Goal: Transaction & Acquisition: Purchase product/service

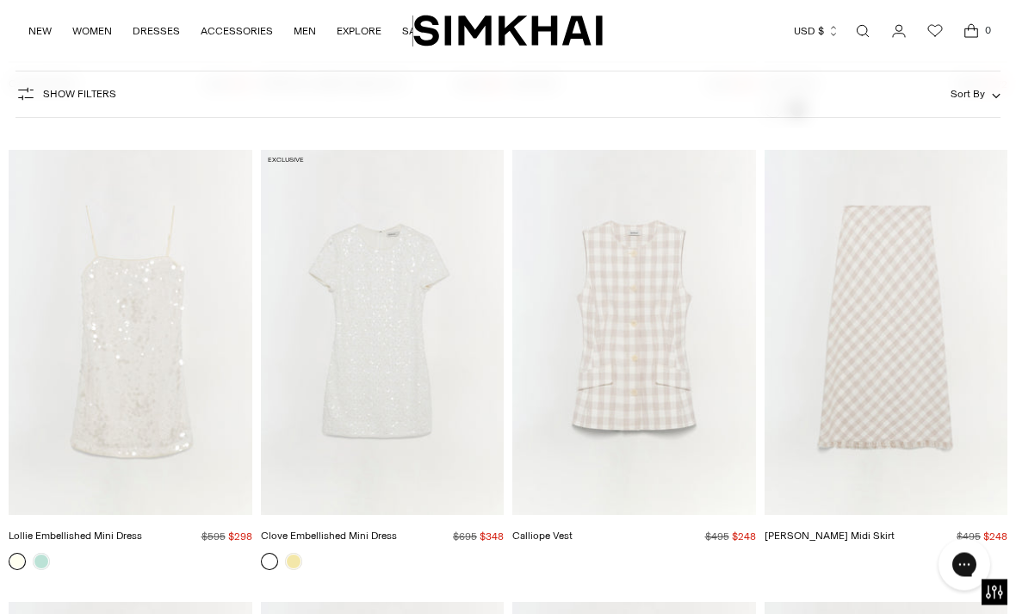
scroll to position [3218, 0]
click at [594, 443] on img "Calliope Vest" at bounding box center [634, 332] width 244 height 365
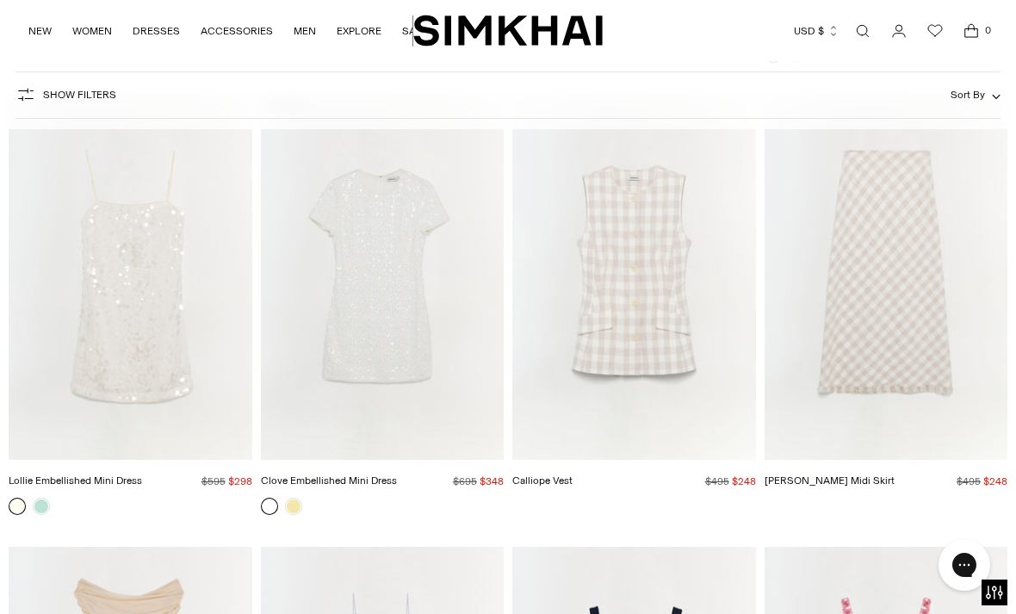
click at [329, 263] on img "Clove Embellished Mini Dress" at bounding box center [383, 277] width 244 height 365
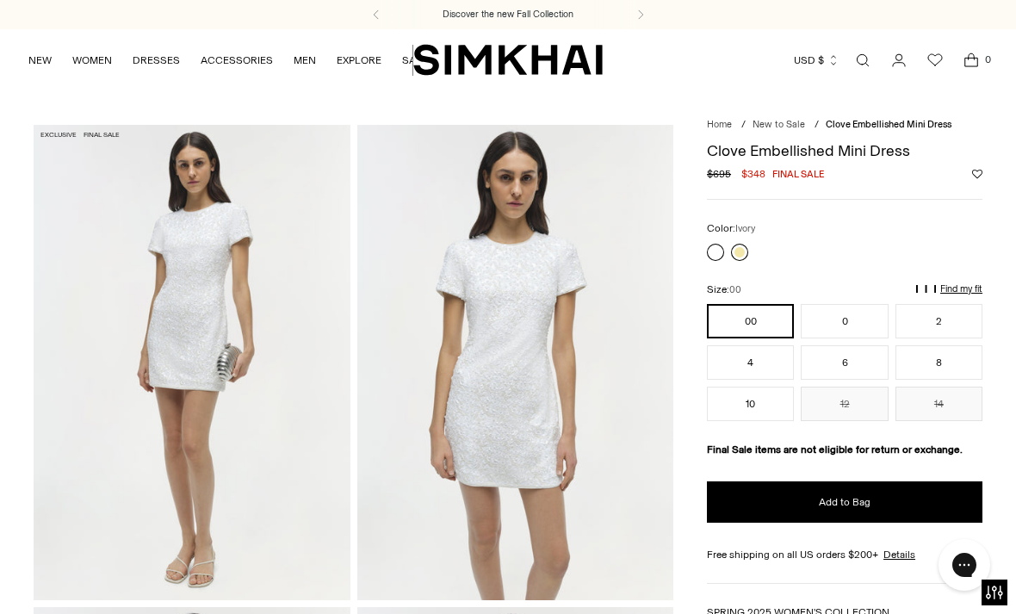
click at [735, 255] on link at bounding box center [739, 252] width 17 height 17
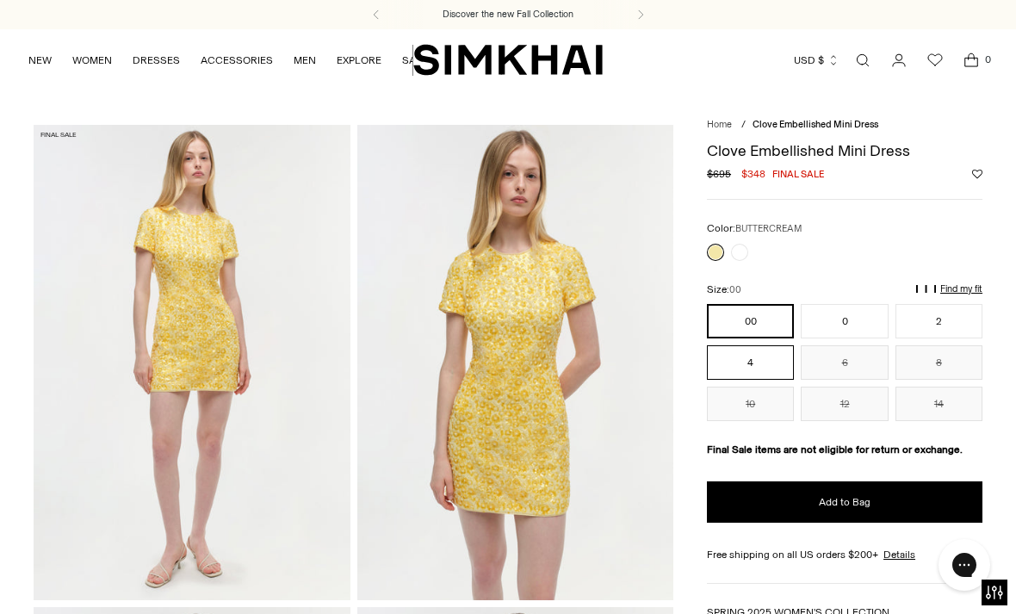
click at [748, 361] on button "4" at bounding box center [750, 362] width 87 height 34
click at [721, 251] on link at bounding box center [715, 252] width 17 height 17
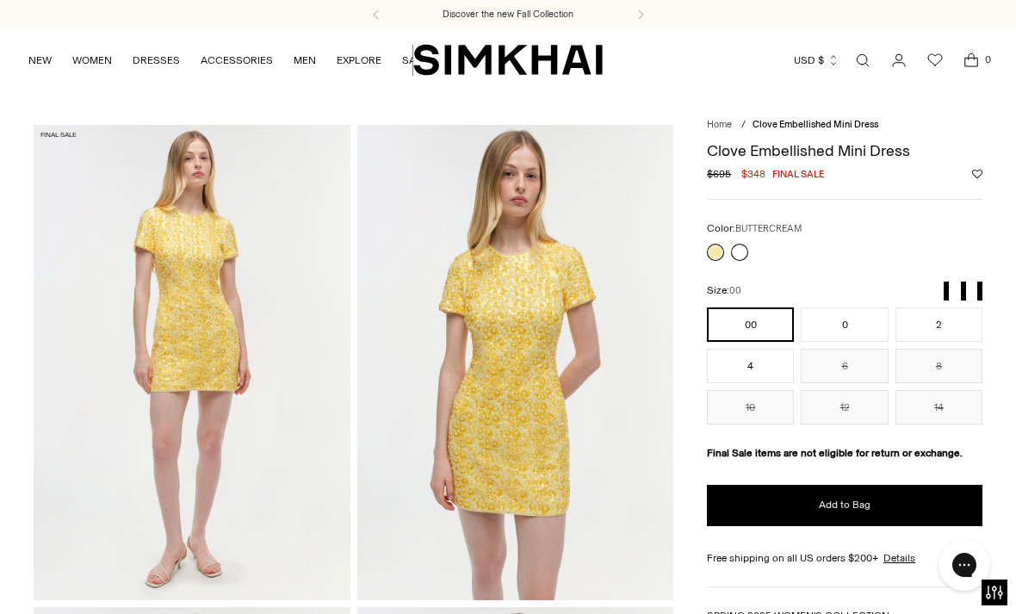
click at [742, 251] on link at bounding box center [739, 252] width 17 height 17
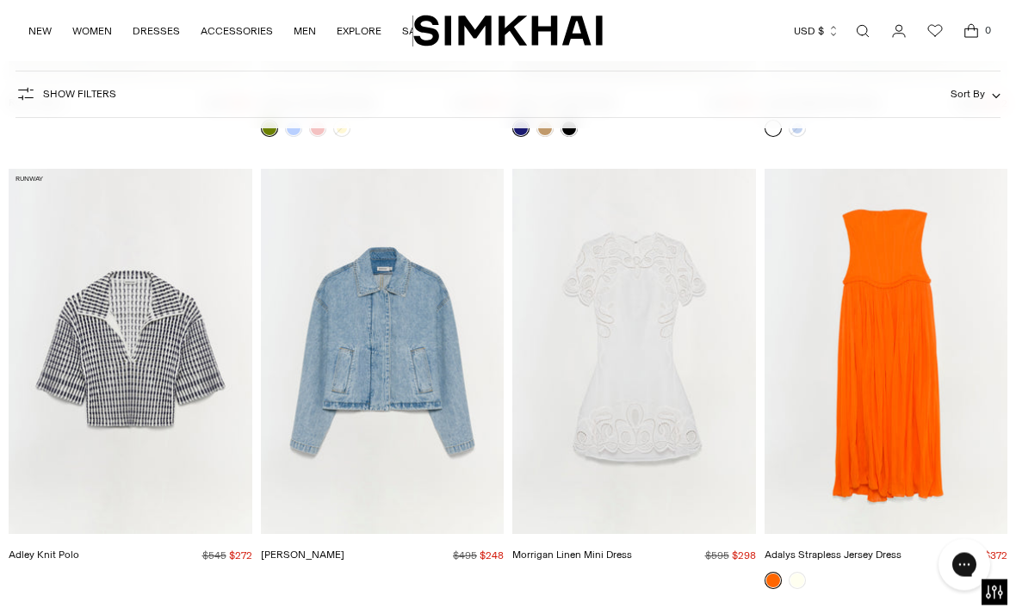
scroll to position [11783, 0]
click at [623, 396] on img "Morrigan Linen Mini Dress" at bounding box center [634, 350] width 244 height 365
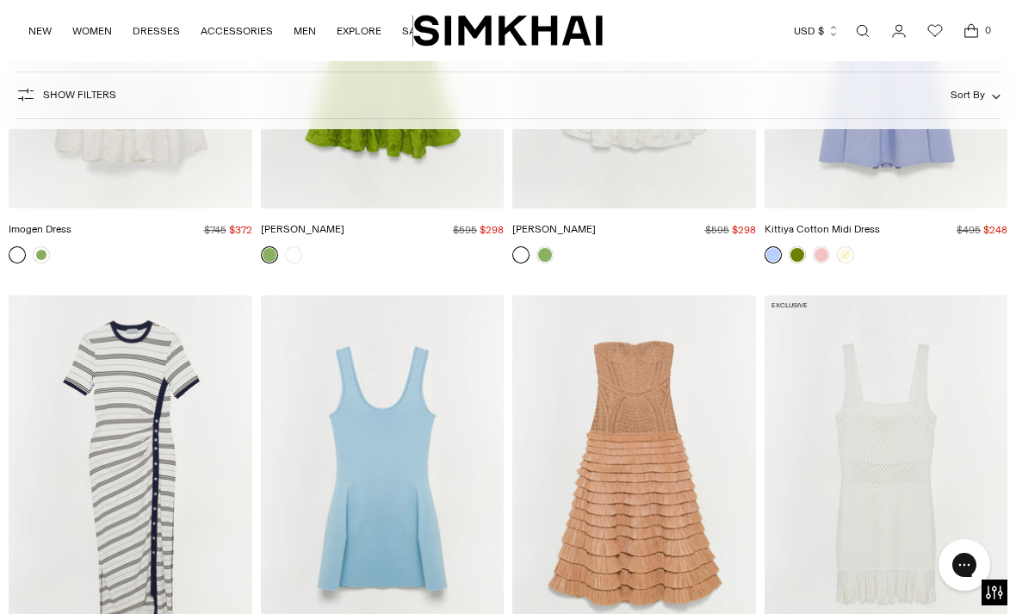
scroll to position [16069, 0]
